Goal: Book appointment/travel/reservation

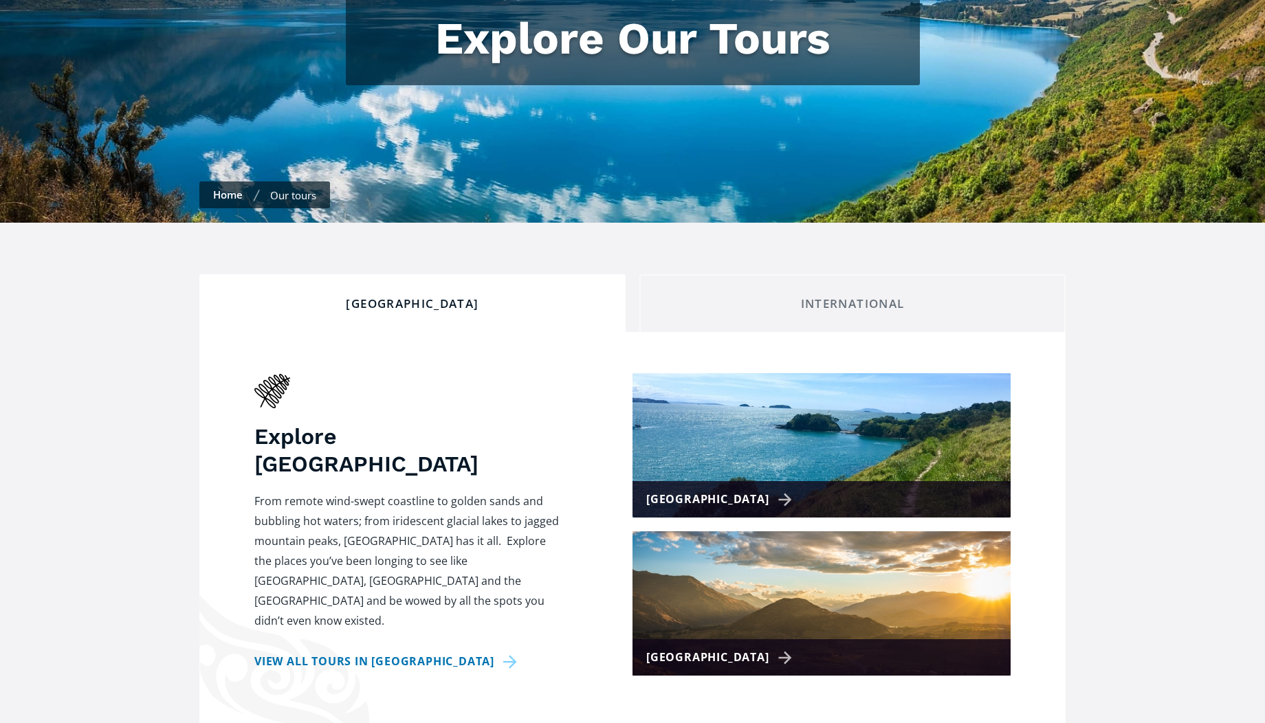
scroll to position [413, 0]
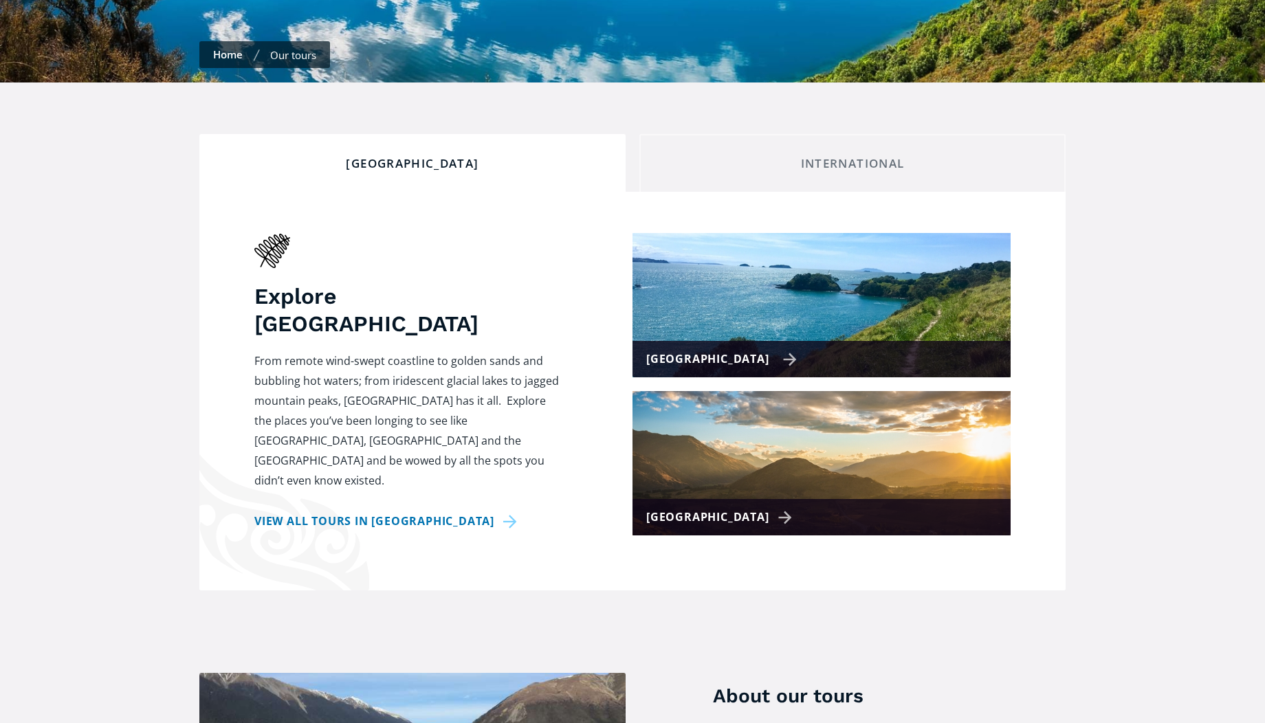
click at [666, 349] on div "[GEOGRAPHIC_DATA]" at bounding box center [721, 359] width 151 height 20
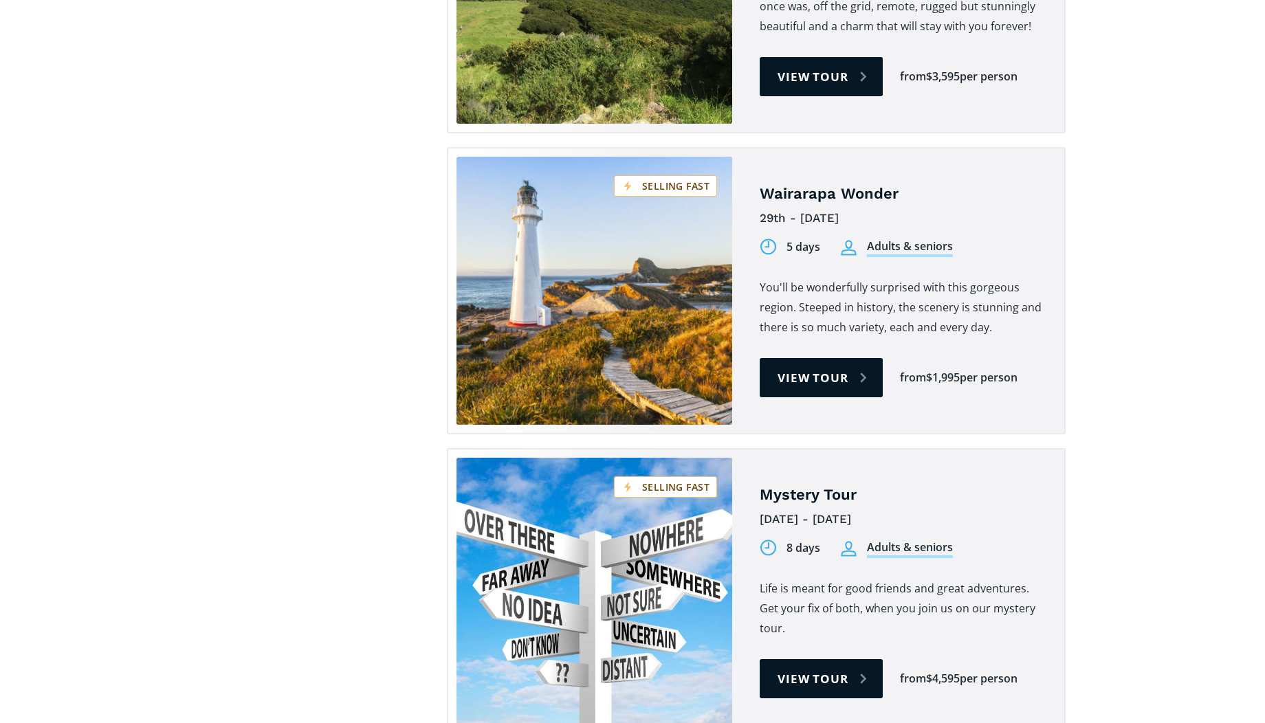
scroll to position [1788, 0]
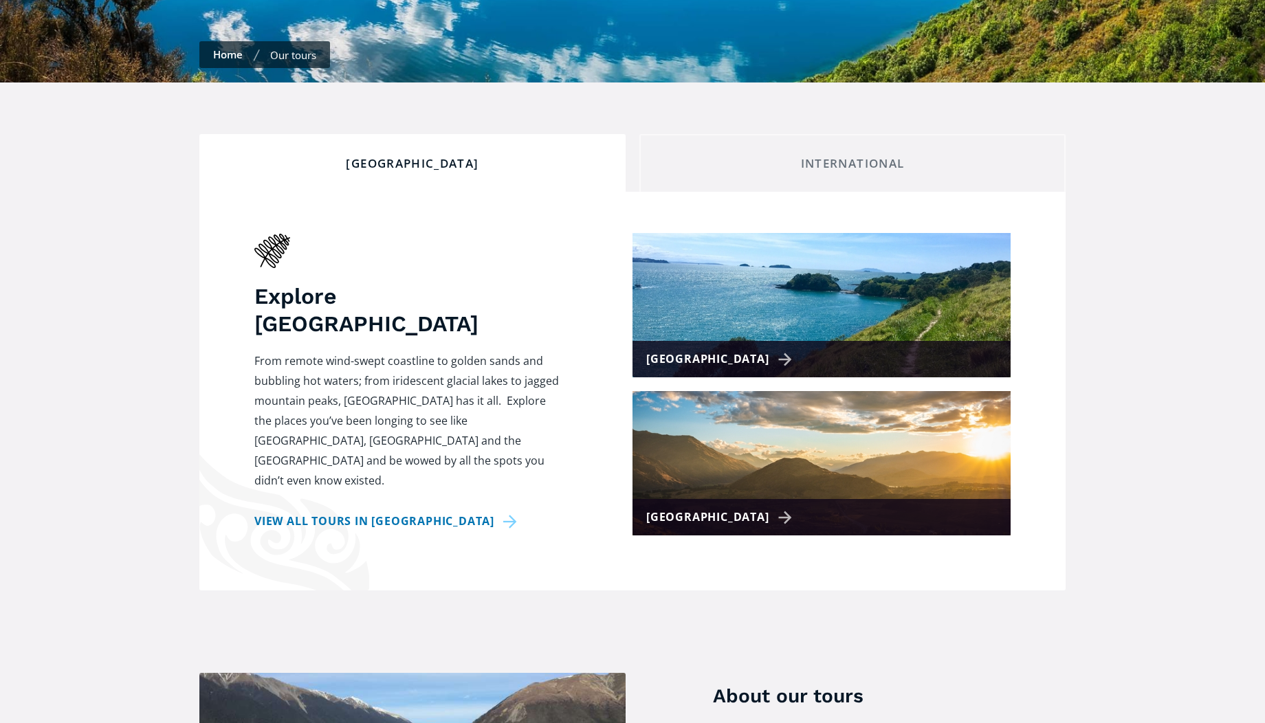
scroll to position [413, 0]
click at [678, 508] on div "[GEOGRAPHIC_DATA]" at bounding box center [721, 518] width 151 height 20
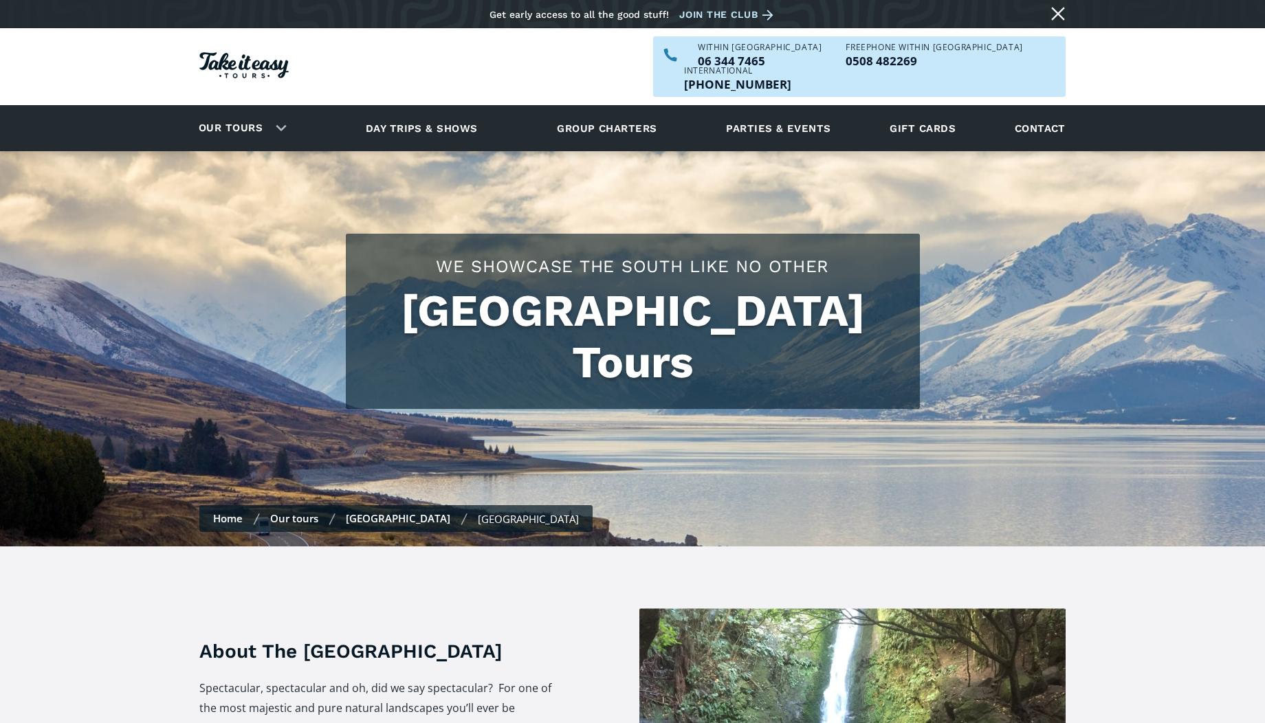
checkbox input "true"
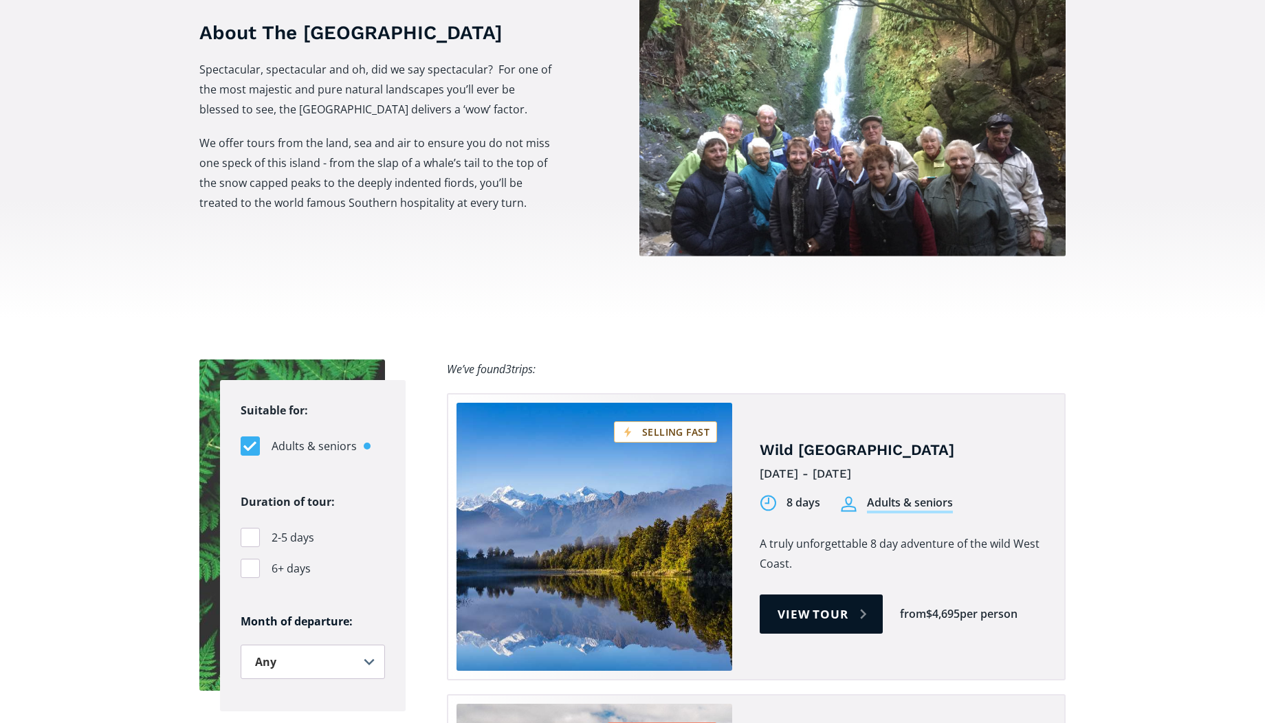
scroll to position [344, 0]
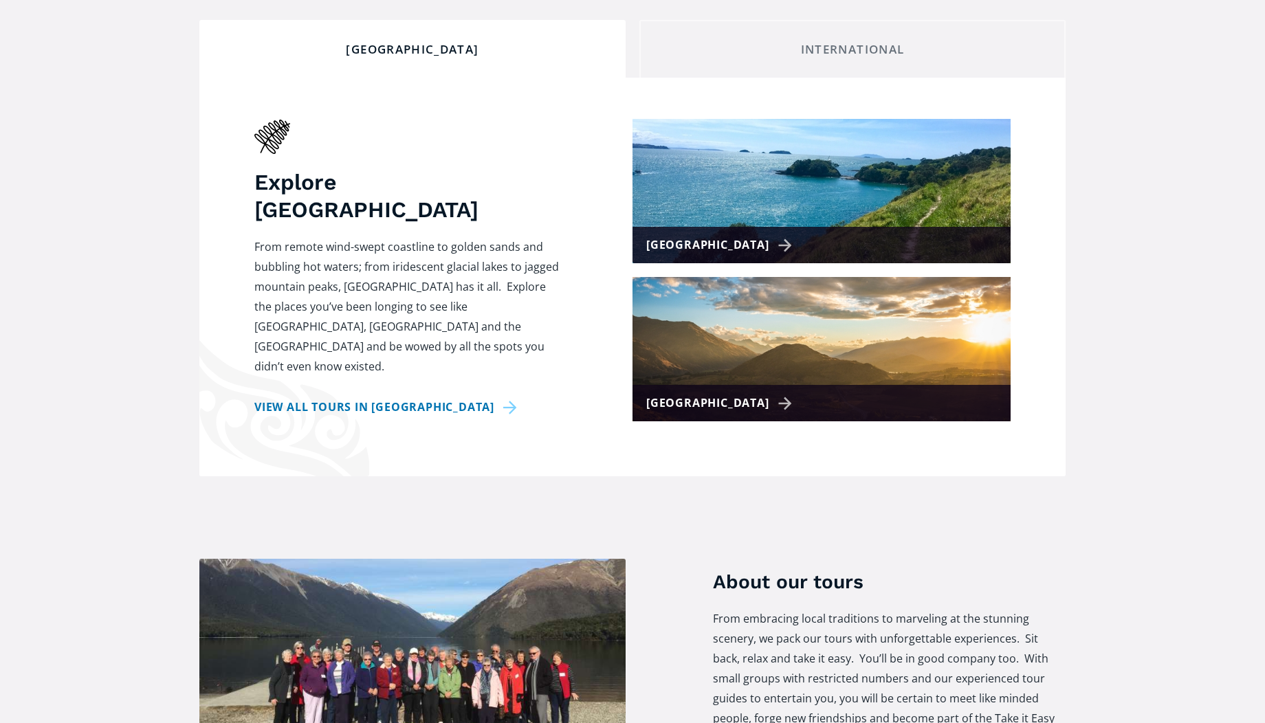
scroll to position [756, 0]
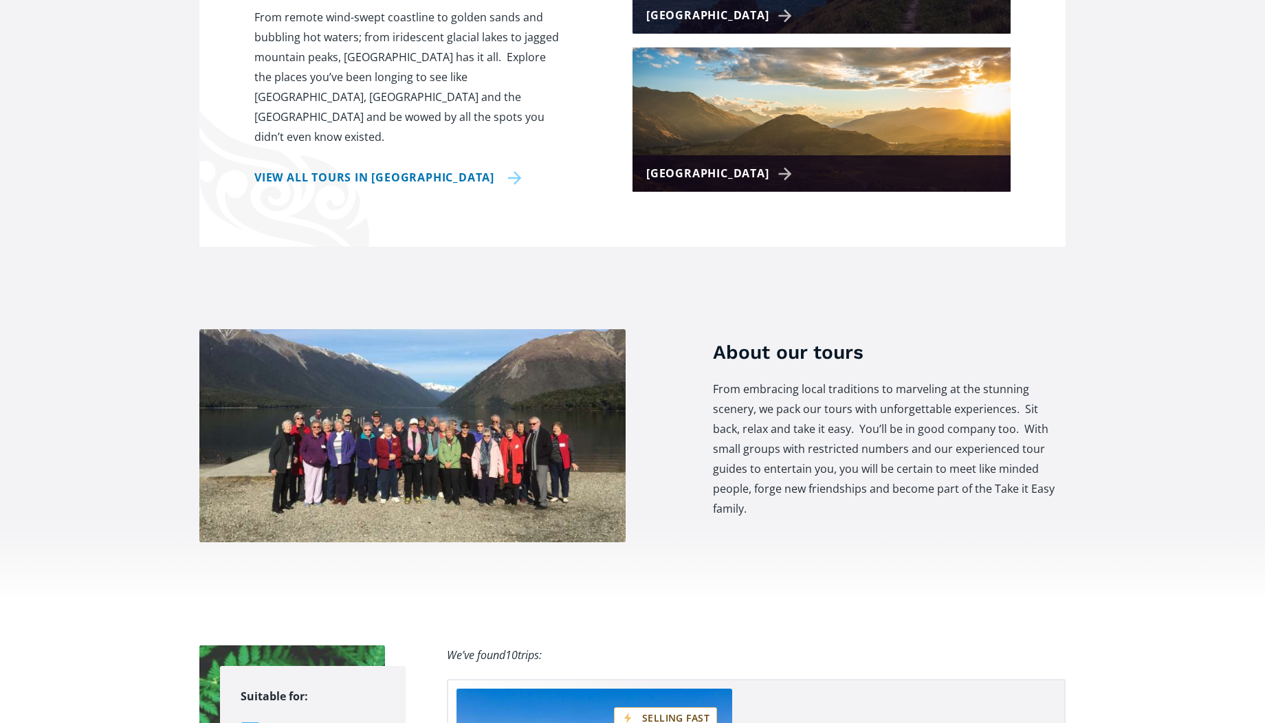
click at [363, 168] on link "View all tours in [GEOGRAPHIC_DATA]" at bounding box center [388, 178] width 268 height 20
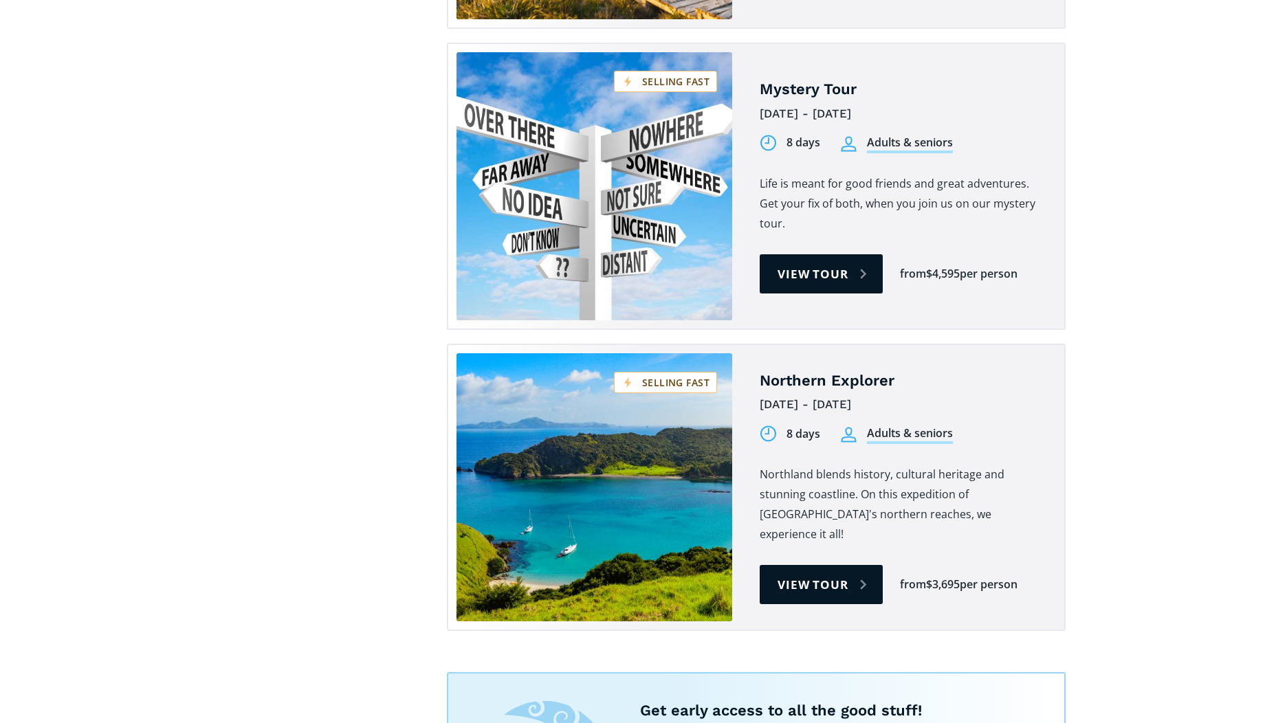
scroll to position [3163, 0]
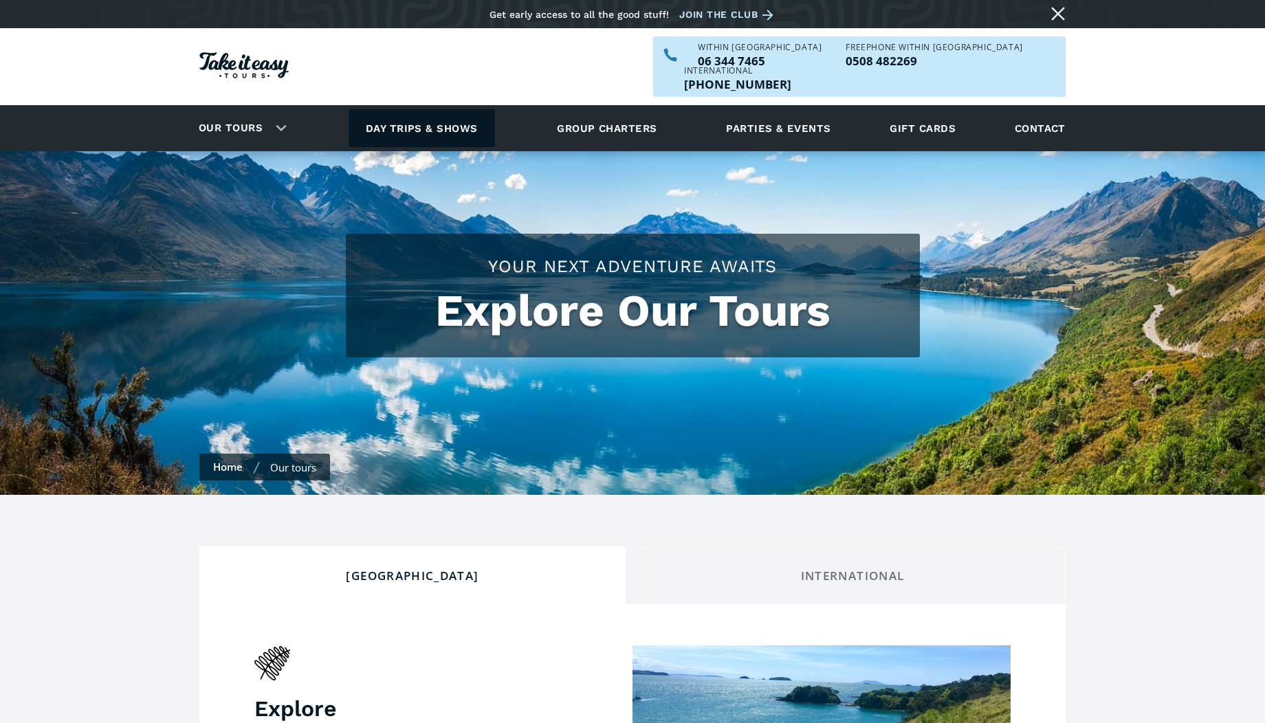
click at [422, 109] on link "Day trips & shows" at bounding box center [422, 128] width 146 height 38
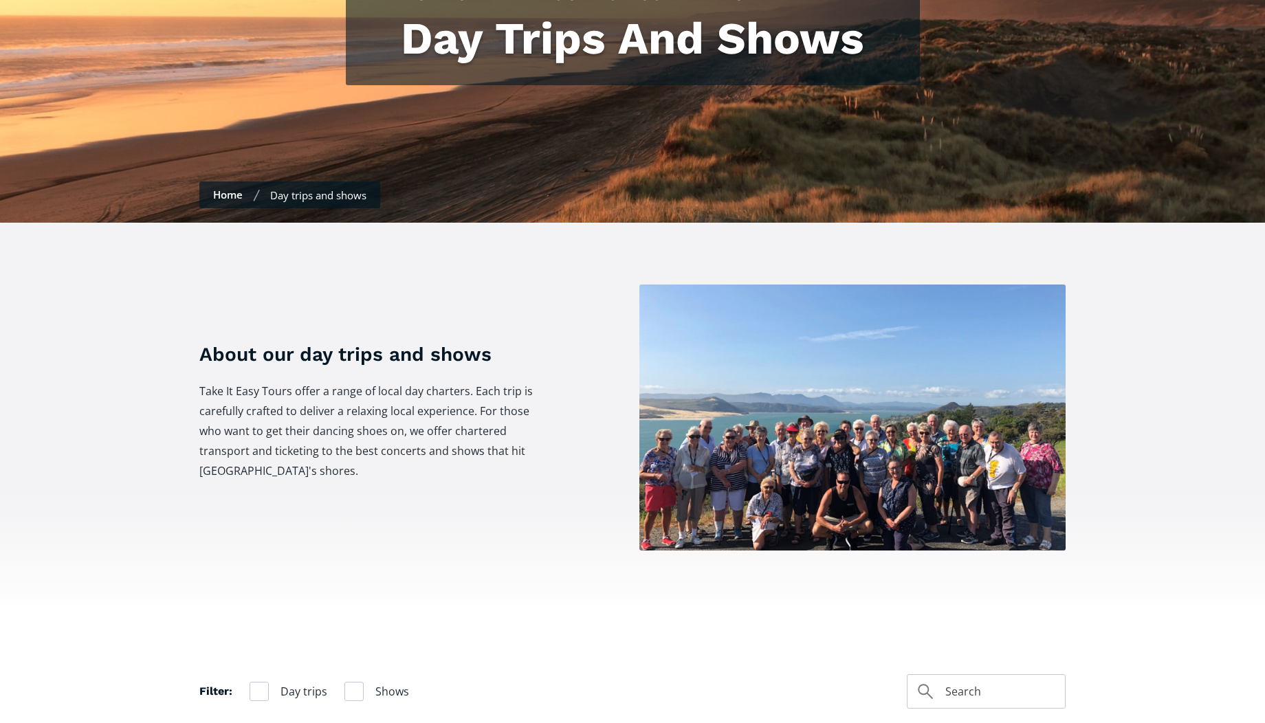
scroll to position [118, 0]
